Goal: Feedback & Contribution: Leave review/rating

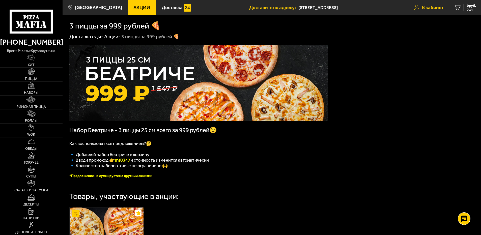
click at [437, 6] on span "В кабинет" at bounding box center [433, 7] width 22 height 5
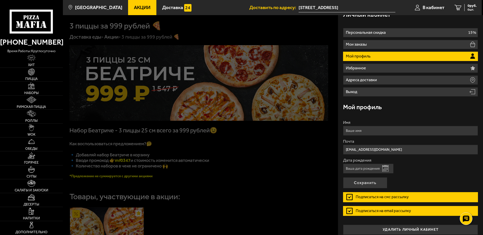
scroll to position [13, 0]
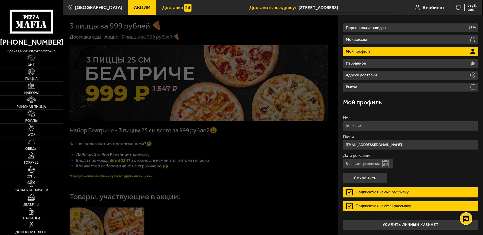
click at [162, 5] on span "Доставка" at bounding box center [172, 7] width 21 height 5
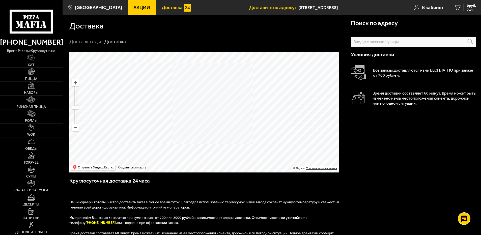
click at [438, 132] on div "Поиск по адресу Информация по адресу Условия доставки Все заказы доставляются н…" at bounding box center [413, 198] width 135 height 366
click at [426, 5] on span "В кабинет" at bounding box center [433, 7] width 22 height 5
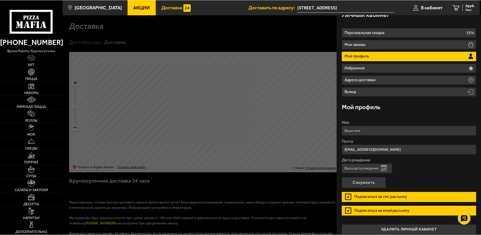
scroll to position [13, 0]
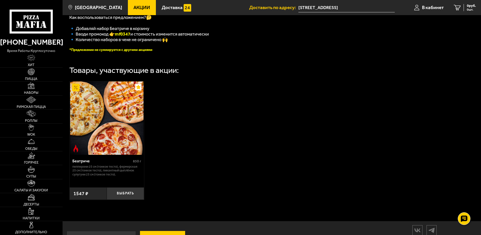
scroll to position [149, 0]
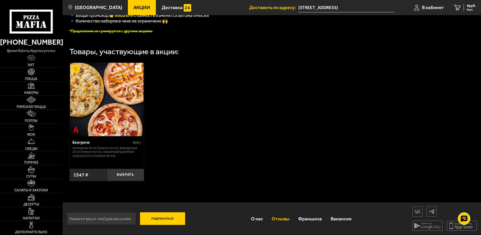
click at [284, 217] on link "Отзывы" at bounding box center [281, 219] width 27 height 16
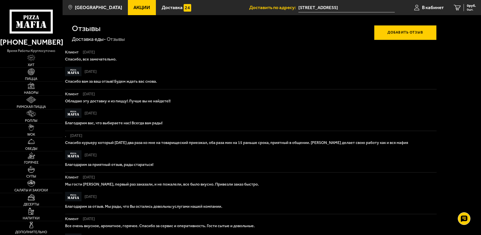
click at [408, 31] on button "Добавить отзыв" at bounding box center [405, 32] width 63 height 15
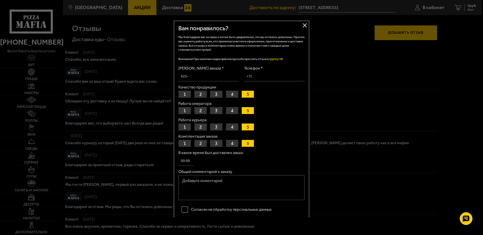
click at [184, 91] on button "1" at bounding box center [184, 94] width 13 height 7
click at [185, 181] on textarea "Общий комментарий к заказу" at bounding box center [241, 187] width 126 height 25
type textarea "холодная сухая пицца, как будто кто-то " д\левый делая."
click at [198, 91] on button "2" at bounding box center [200, 94] width 13 height 7
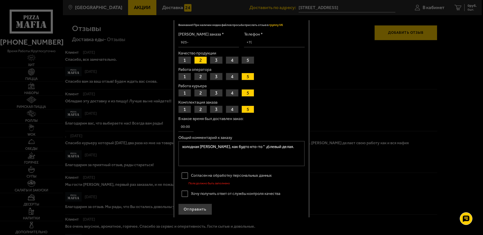
scroll to position [37, 0]
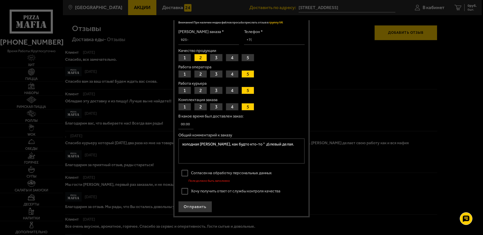
click at [184, 171] on label "Согласен на обработку персональных данных" at bounding box center [241, 173] width 126 height 10
click at [0, 0] on input "Согласен на обработку персональных данных" at bounding box center [0, 0] width 0 height 0
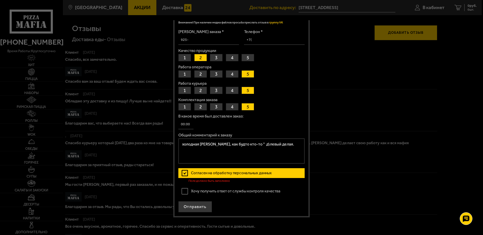
scroll to position [32, 0]
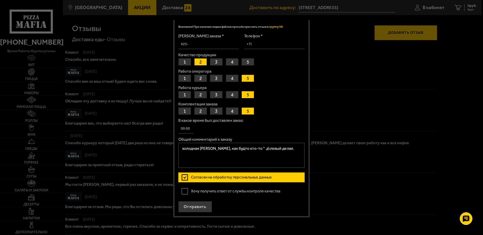
click at [185, 190] on label "Хочу получить ответ от службы контроля качества" at bounding box center [241, 191] width 126 height 10
click at [0, 0] on input "Хочу получить ответ от службы контроля качества" at bounding box center [0, 0] width 0 height 0
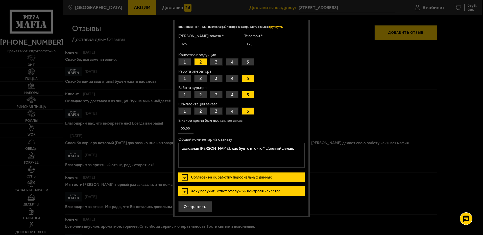
click at [261, 40] on input "Телефон *" at bounding box center [274, 44] width 61 height 10
type input "[PHONE_NUMBER]"
click at [193, 206] on button "Отправить" at bounding box center [195, 206] width 34 height 11
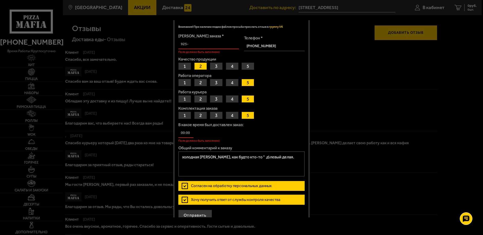
click at [188, 43] on input "[PERSON_NAME] заказа *" at bounding box center [208, 44] width 61 height 10
click at [260, 157] on textarea "холодная сухая пицца, как будто кто-то " д\левый делая." at bounding box center [241, 163] width 126 height 25
type textarea "холодная сухая пицца, как будто кто-то " делевый делая."
click at [191, 133] on input "В какое время был доставлен заказ:" at bounding box center [185, 133] width 15 height 10
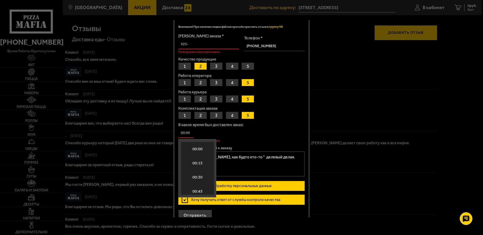
scroll to position [1027, 0]
click at [195, 166] on li "18:30" at bounding box center [197, 168] width 33 height 14
type input "18:30"
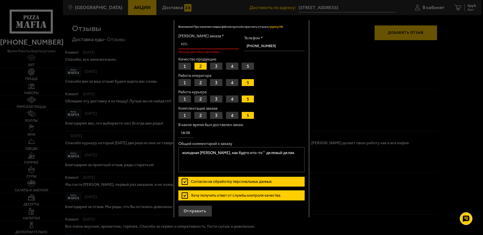
click at [189, 133] on input "18:30" at bounding box center [185, 133] width 15 height 10
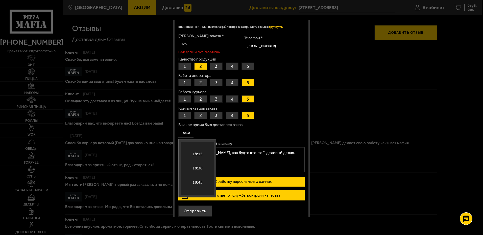
click at [254, 118] on div "Комплектация заказа 1 2 3 4 5" at bounding box center [241, 113] width 126 height 13
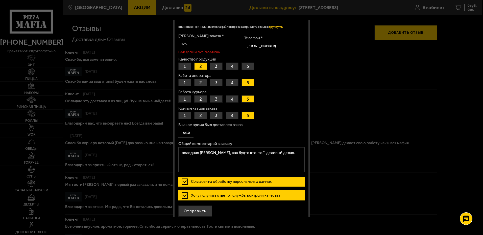
click at [185, 134] on input "18:30" at bounding box center [185, 133] width 15 height 10
click at [267, 127] on div "В какое время был доставлен заказ: 18:30" at bounding box center [241, 130] width 126 height 15
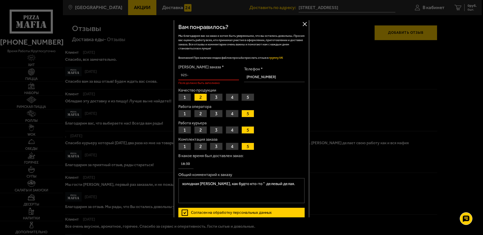
scroll to position [0, 0]
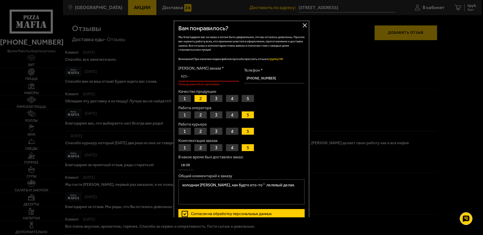
type textarea "холодная сухая пицца, как будто кто-то " лелевый делая."
click at [189, 75] on input "[PERSON_NAME] заказа *" at bounding box center [208, 77] width 61 height 10
click at [190, 78] on input "[PERSON_NAME] заказа *" at bounding box center [208, 77] width 61 height 10
type input "100-506-506-2"
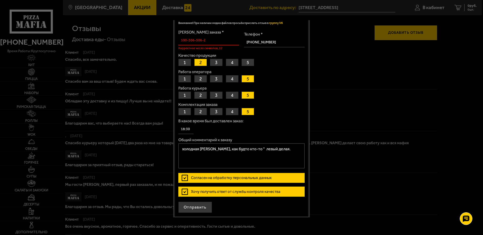
scroll to position [37, 0]
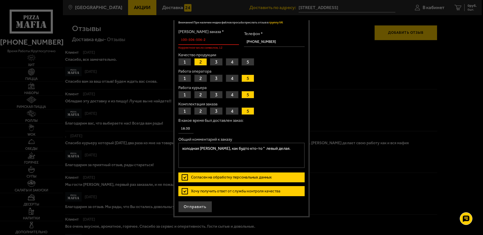
type textarea "холодная сухая пицца, как будто кто-то " левый делая."
click at [190, 128] on input "18:30" at bounding box center [185, 129] width 15 height 10
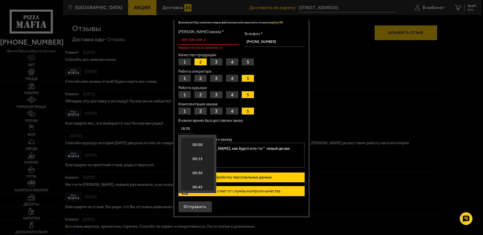
scroll to position [1041, 0]
type input "18:35"
click at [269, 105] on label "Комплектация заказа" at bounding box center [241, 104] width 126 height 4
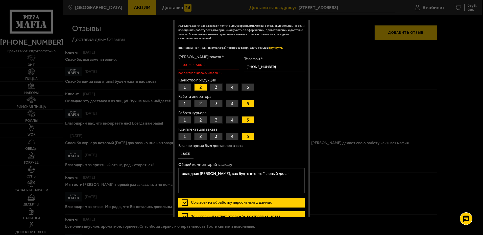
scroll to position [37, 0]
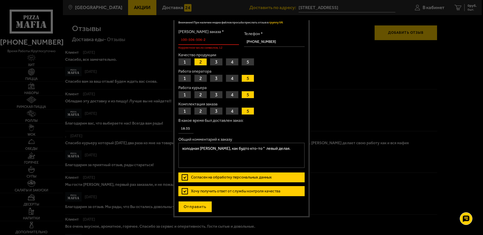
click at [191, 205] on button "Отправить" at bounding box center [195, 206] width 34 height 11
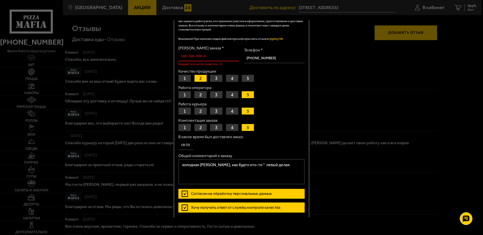
scroll to position [11, 0]
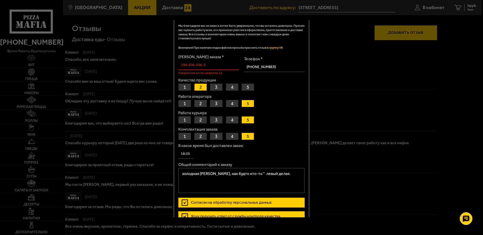
click at [247, 101] on button "5" at bounding box center [247, 103] width 13 height 7
click at [231, 117] on button "4" at bounding box center [232, 119] width 13 height 7
click at [247, 135] on button "5" at bounding box center [247, 136] width 13 height 7
click at [214, 65] on input "100-506-506-2" at bounding box center [208, 65] width 61 height 10
type input "1 - - -"
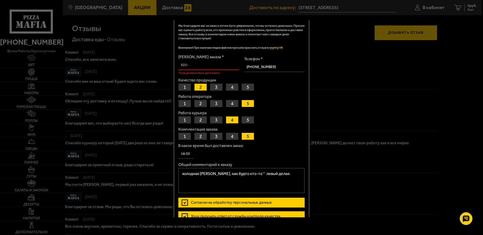
click at [248, 117] on button "5" at bounding box center [247, 119] width 13 height 7
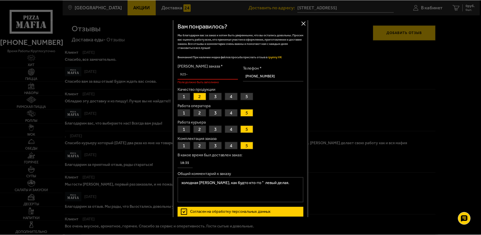
scroll to position [0, 0]
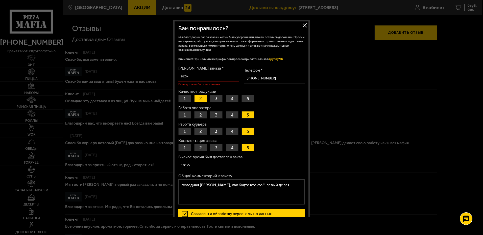
click at [293, 105] on form "Номер заказа * Поле должно быть заполнено Телефон * +7 (921) 659-82-17 Качество…" at bounding box center [241, 157] width 126 height 183
click at [305, 24] on button "Закрыть" at bounding box center [305, 25] width 8 height 8
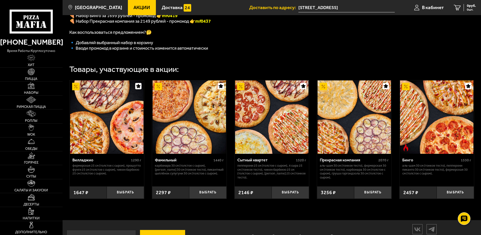
scroll to position [171, 0]
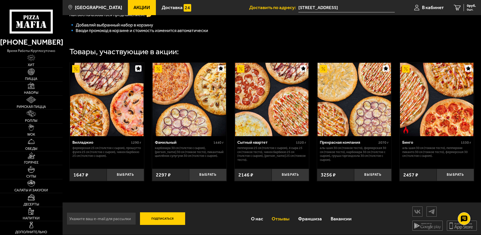
click at [281, 216] on link "Отзывы" at bounding box center [281, 219] width 27 height 16
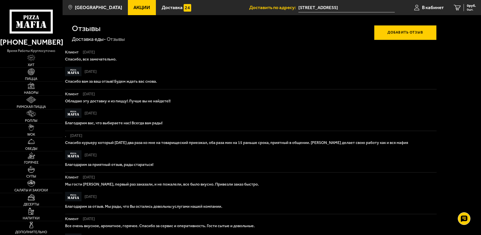
click at [398, 30] on button "Добавить отзыв" at bounding box center [405, 32] width 63 height 15
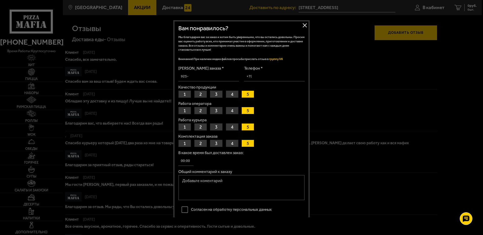
click at [189, 77] on input "[PERSON_NAME] заказа *" at bounding box center [208, 77] width 61 height 10
click at [181, 76] on input "[PERSON_NAME] заказа *" at bounding box center [208, 77] width 61 height 10
type input "506-2 - -"
click at [210, 67] on label "[PERSON_NAME] заказа *" at bounding box center [208, 68] width 61 height 4
click at [210, 72] on input "506-2 - -" at bounding box center [208, 77] width 61 height 10
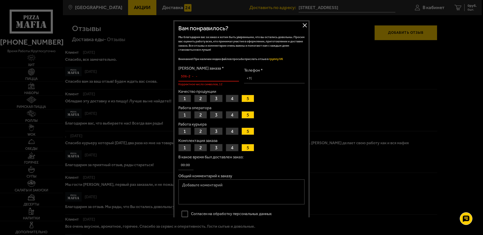
click at [184, 166] on input "В какое время был доставлен заказ:" at bounding box center [185, 166] width 15 height 10
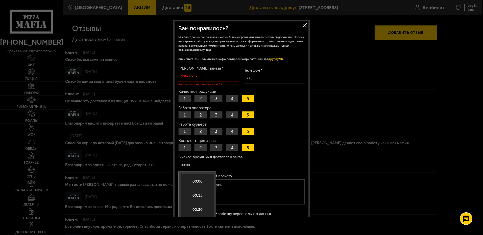
scroll to position [1055, 0]
click at [198, 184] on li "18:45" at bounding box center [197, 187] width 33 height 14
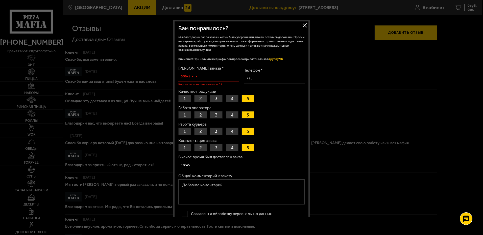
click at [190, 167] on input "18:45" at bounding box center [185, 166] width 15 height 10
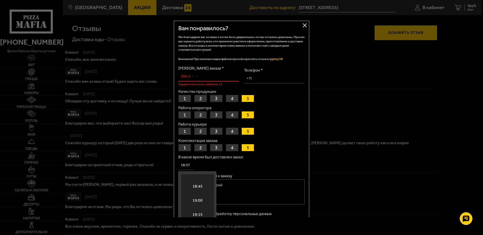
type input "18:37"
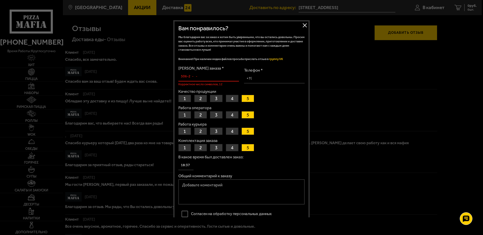
click at [292, 150] on div "Комплектация заказа 1 2 3 4 5" at bounding box center [241, 145] width 126 height 13
click at [198, 95] on button "2" at bounding box center [200, 98] width 13 height 7
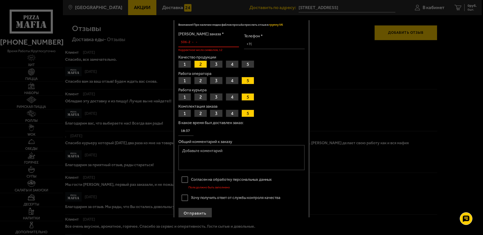
scroll to position [41, 0]
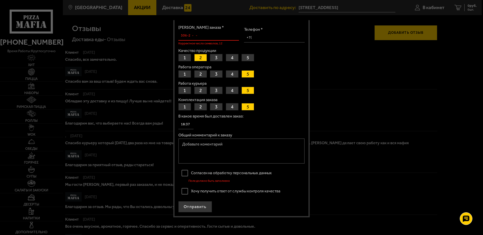
click at [184, 170] on label "Согласен на обработку персональных данных" at bounding box center [241, 173] width 126 height 10
click at [0, 0] on input "Согласен на обработку персональных данных" at bounding box center [0, 0] width 0 height 0
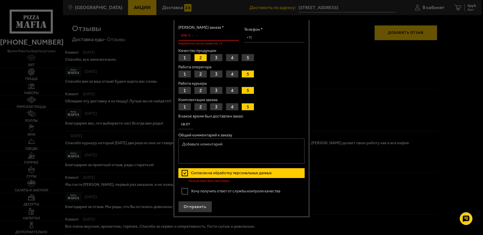
scroll to position [37, 0]
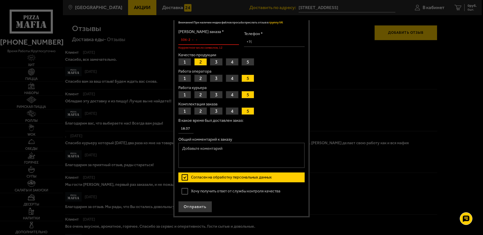
click at [185, 189] on label "Хочу получить ответ от службы контроля качества" at bounding box center [241, 191] width 126 height 10
click at [0, 0] on input "Хочу получить ответ от службы контроля качества" at bounding box center [0, 0] width 0 height 0
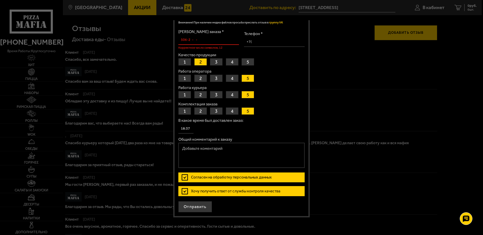
click at [183, 149] on textarea "Общий комментарий к заказу" at bounding box center [241, 155] width 126 height 25
type textarea "х"
click at [264, 150] on textarea "Заказала 3 пиццы. Холодные, " резиновые"" at bounding box center [241, 155] width 126 height 25
click at [248, 154] on textarea "Заказала 3 пиццы. Холодные, " резиновые", такое впечатление, что их разогревали…" at bounding box center [241, 155] width 126 height 25
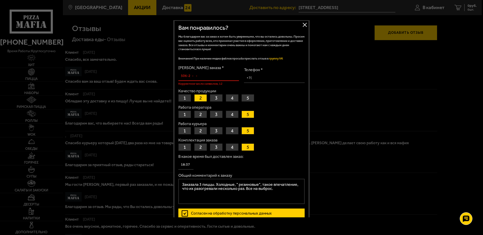
scroll to position [0, 0]
type textarea "Заказала 3 пиццы. Холодные, " резиновые", такое впечатление, что их разогревали…"
click at [199, 77] on input "506-2 - -" at bounding box center [208, 77] width 61 height 10
click at [201, 77] on input "506-2 - -" at bounding box center [208, 77] width 61 height 10
click at [181, 77] on input "506-2 - -" at bounding box center [208, 77] width 61 height 10
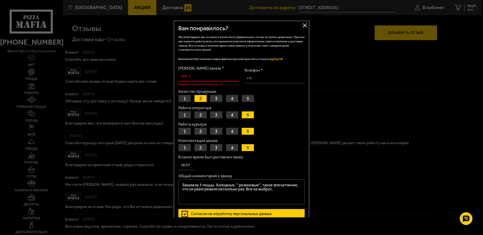
click at [198, 77] on input "506-2 - -" at bounding box center [208, 77] width 61 height 10
type input "5 - - -"
type input "100-506-506-2"
click at [254, 78] on input "Телефон *" at bounding box center [274, 79] width 61 height 10
type input "[PHONE_NUMBER]"
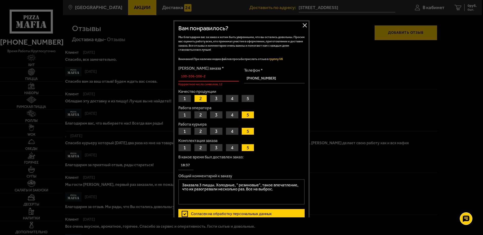
click at [189, 164] on input "18:37" at bounding box center [185, 166] width 15 height 10
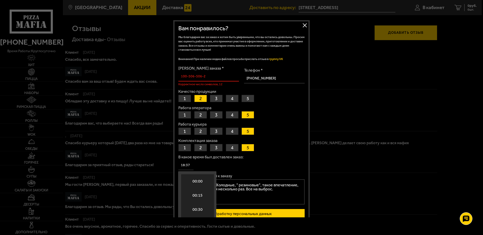
scroll to position [1055, 0]
type input "18:30"
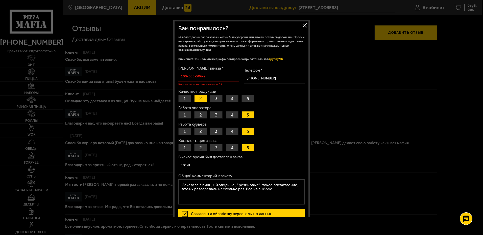
click at [209, 67] on label "[PERSON_NAME] заказа *" at bounding box center [208, 68] width 61 height 4
click at [209, 72] on input "100-506-506-2" at bounding box center [208, 77] width 61 height 10
type input "1 - - -"
click at [190, 77] on input "[PERSON_NAME] заказа *" at bounding box center [208, 77] width 61 height 10
click at [193, 76] on input "[PERSON_NAME] заказа *" at bounding box center [208, 77] width 61 height 10
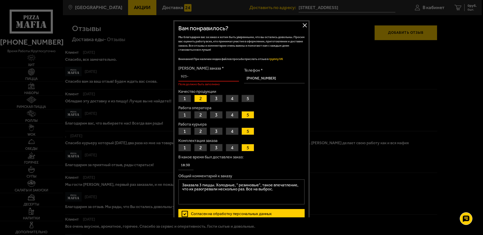
click at [193, 76] on input "[PERSON_NAME] заказа *" at bounding box center [208, 77] width 61 height 10
type input "2 - - -"
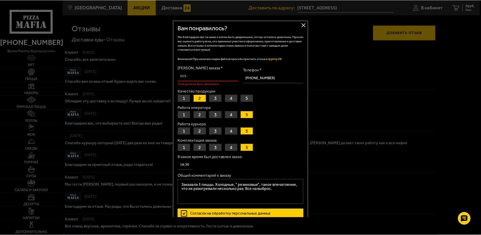
scroll to position [0, 0]
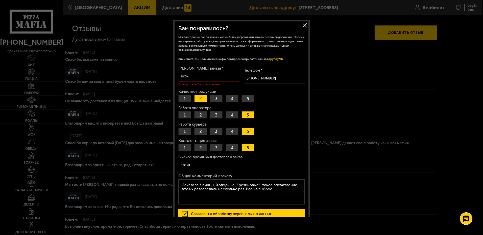
click at [302, 23] on button "Закрыть" at bounding box center [305, 25] width 8 height 8
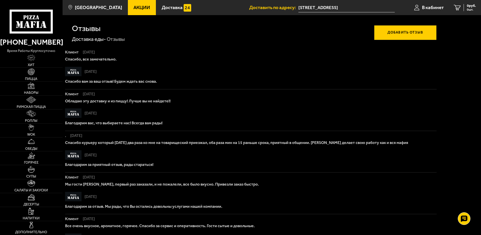
click at [399, 32] on button "Добавить отзыв" at bounding box center [405, 32] width 63 height 15
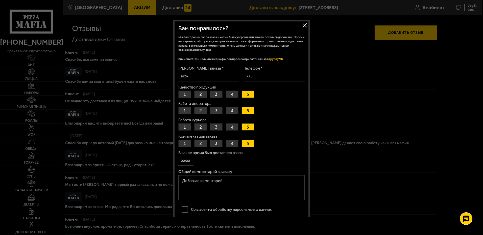
click at [199, 91] on button "2" at bounding box center [200, 94] width 13 height 7
click at [247, 109] on button "5" at bounding box center [247, 110] width 13 height 7
click at [246, 124] on button "5" at bounding box center [247, 126] width 13 height 7
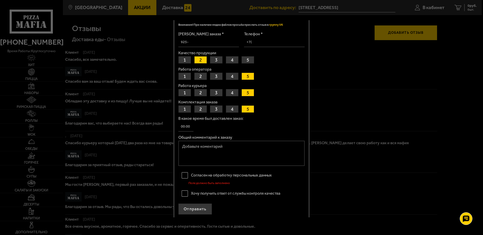
scroll to position [37, 0]
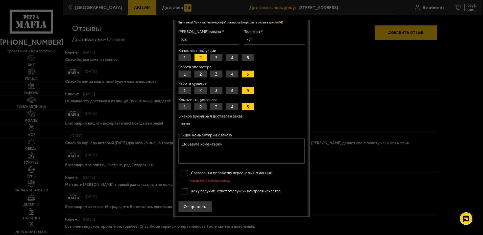
click at [246, 104] on button "5" at bounding box center [247, 106] width 13 height 7
click at [194, 123] on div "В какое время был доставлен заказ:" at bounding box center [241, 121] width 126 height 15
click at [189, 122] on input "В какое время был доставлен заказ:" at bounding box center [185, 125] width 15 height 10
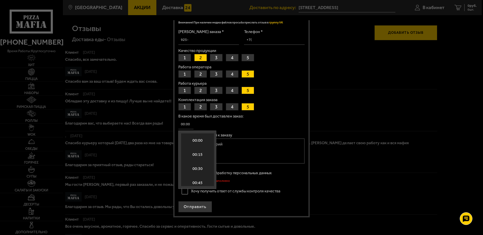
scroll to position [1055, 0]
type input "18:30"
type input "[PHONE_NUMBER]"
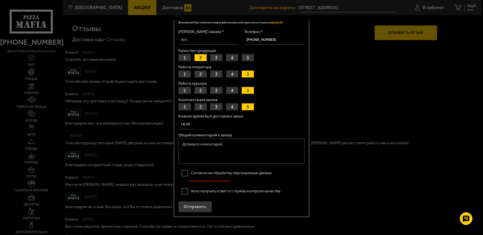
click at [269, 118] on label "В какое время был доставлен заказ:" at bounding box center [241, 116] width 126 height 4
click at [193, 120] on input "18:30" at bounding box center [185, 125] width 15 height 10
click at [269, 118] on label "В какое время был доставлен заказ:" at bounding box center [241, 116] width 126 height 4
click at [193, 120] on input "18:30" at bounding box center [185, 125] width 15 height 10
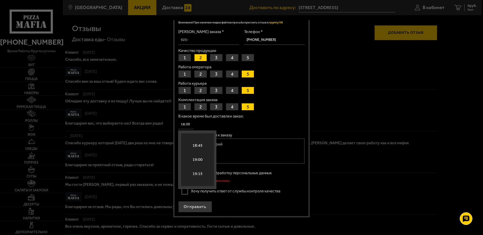
click at [269, 117] on label "В какое время был доставлен заказ:" at bounding box center [241, 116] width 126 height 4
click at [193, 120] on input "18:30" at bounding box center [185, 125] width 15 height 10
click at [280, 111] on form "Номер заказа * Телефон * [PHONE_NUMBER] Качество продукции 1 2 3 4 5 Работа опе…" at bounding box center [241, 121] width 126 height 183
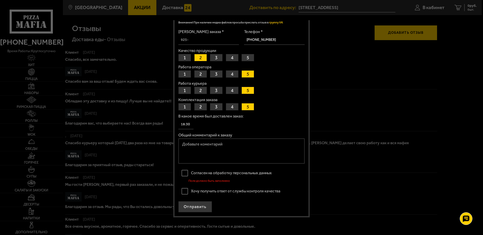
click at [185, 173] on label "Согласен на обработку персональных данных" at bounding box center [241, 173] width 126 height 10
click at [0, 0] on input "Согласен на обработку персональных данных" at bounding box center [0, 0] width 0 height 0
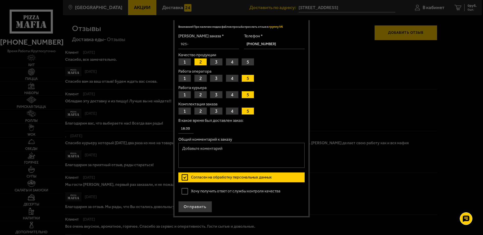
scroll to position [32, 0]
click at [185, 190] on label "Хочу получить ответ от службы контроля качества" at bounding box center [241, 191] width 126 height 10
click at [0, 0] on input "Хочу получить ответ от службы контроля качества" at bounding box center [0, 0] width 0 height 0
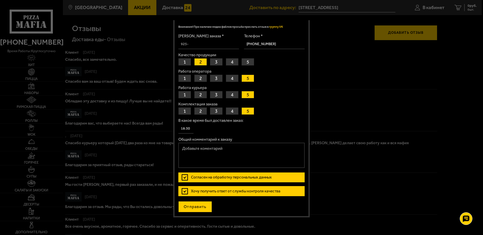
click at [196, 206] on button "Отправить" at bounding box center [195, 206] width 34 height 11
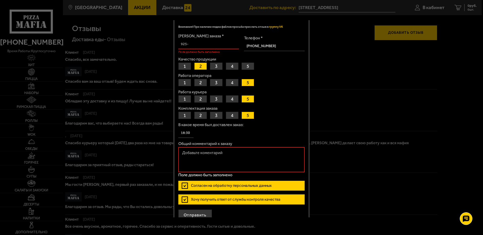
click at [192, 46] on input "[PERSON_NAME] заказа *" at bounding box center [208, 44] width 61 height 10
type input "100-506-506-2"
click at [190, 159] on textarea "Общий комментарий к заказу" at bounding box center [241, 159] width 126 height 25
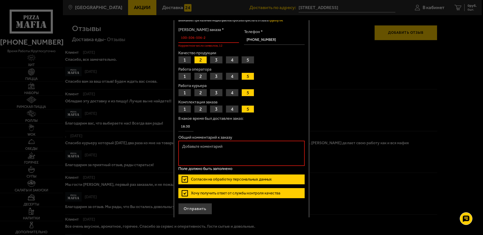
scroll to position [41, 0]
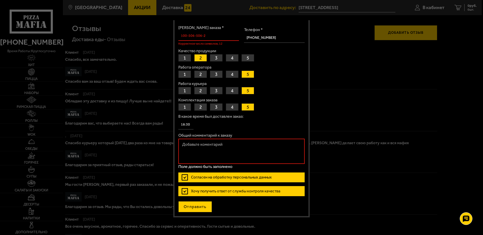
click at [194, 204] on button "Отправить" at bounding box center [195, 206] width 34 height 11
